Goal: Find specific page/section: Find specific page/section

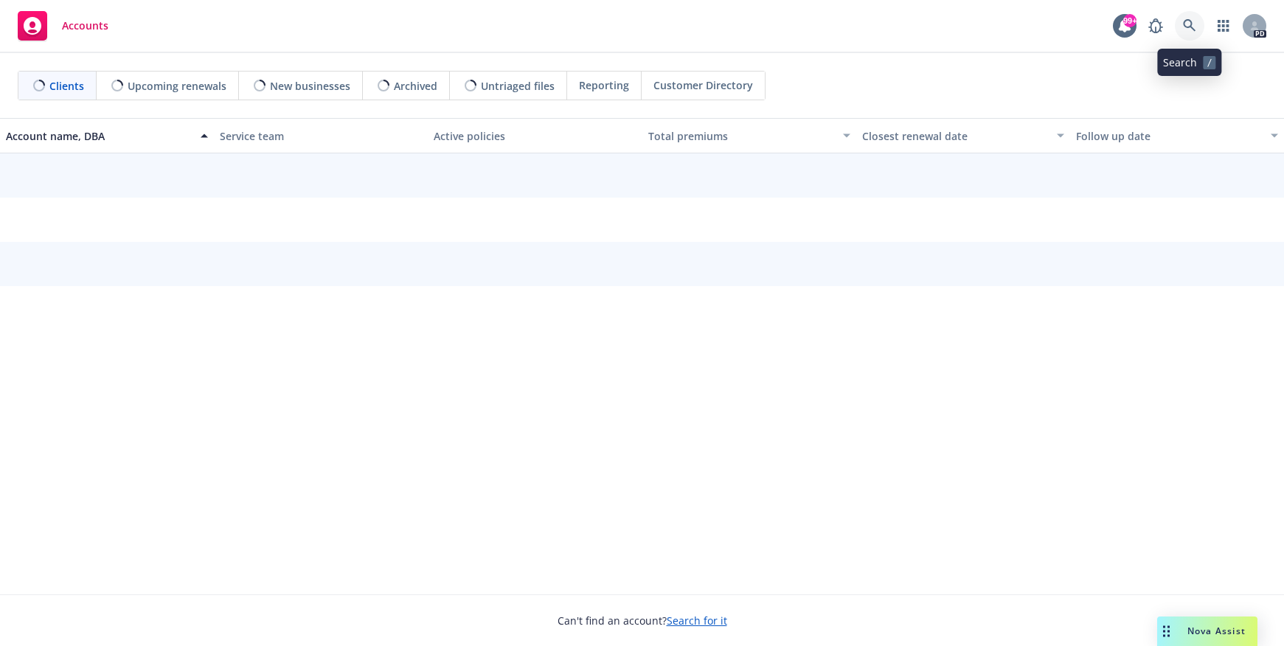
click at [1188, 21] on icon at bounding box center [1189, 25] width 13 height 13
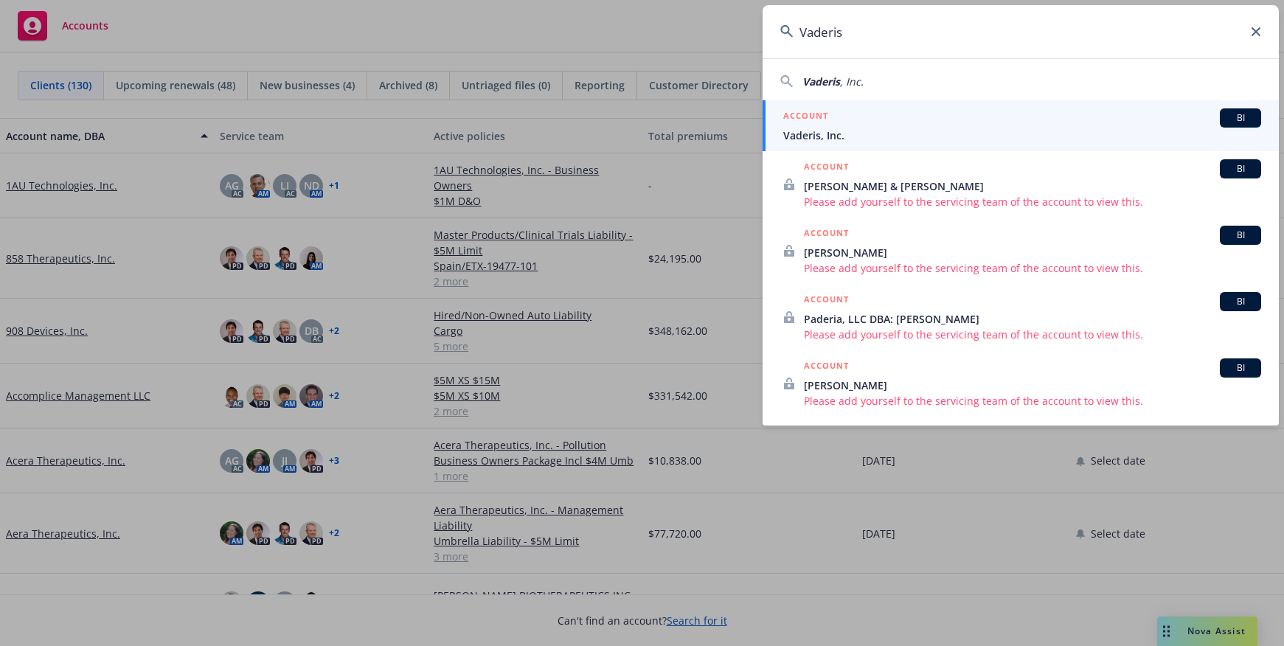
type input "Vaderis"
click at [792, 142] on span "Vaderis, Inc." at bounding box center [1022, 135] width 478 height 15
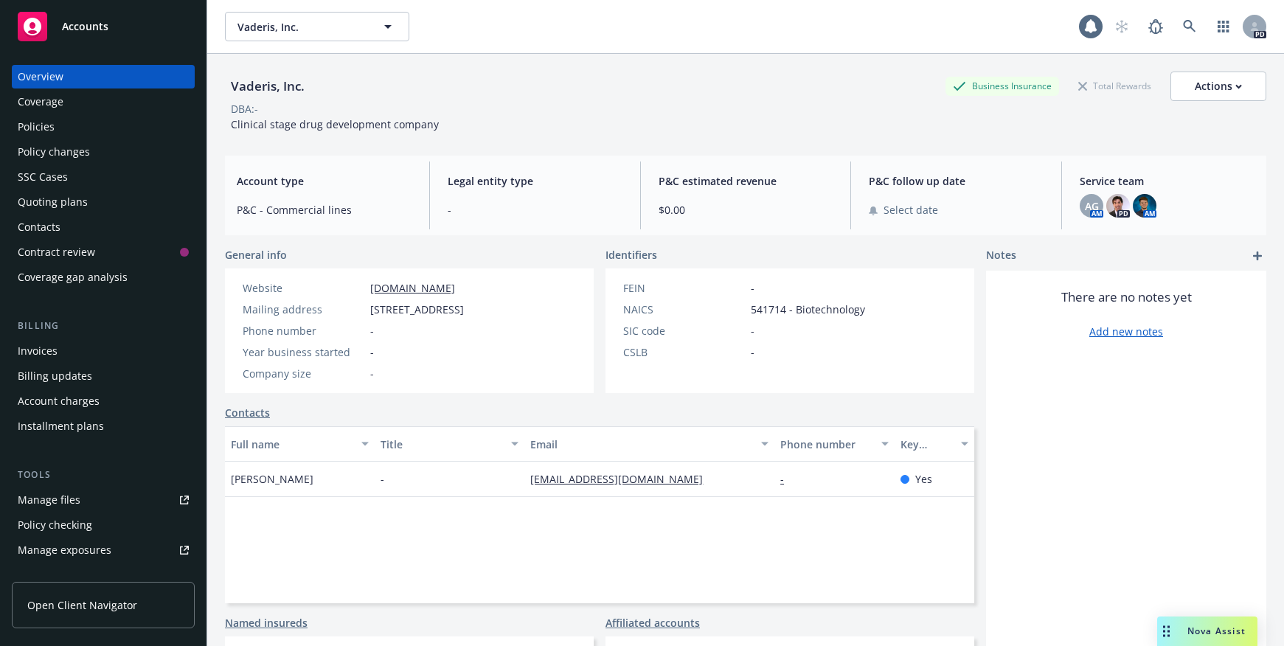
click at [43, 131] on div "Policies" at bounding box center [36, 127] width 37 height 24
